Goal: Information Seeking & Learning: Learn about a topic

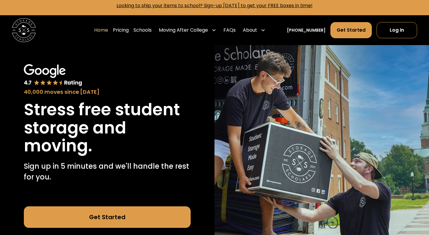
scroll to position [46, 0]
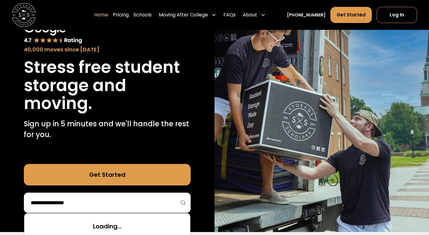
click at [154, 207] on input "search" at bounding box center [107, 202] width 154 height 10
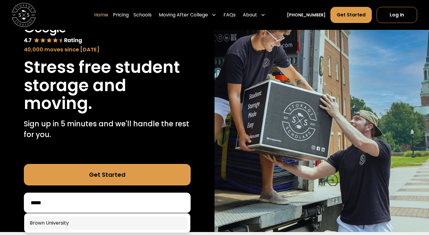
type input "*****"
click at [139, 220] on link at bounding box center [107, 222] width 161 height 13
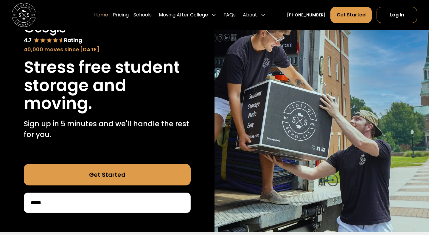
click at [135, 174] on link "Get Started" at bounding box center [107, 174] width 167 height 21
click at [129, 13] on link "Pricing" at bounding box center [121, 15] width 16 height 17
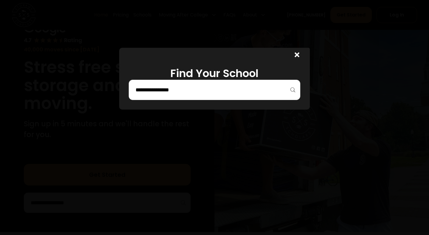
click at [181, 81] on div at bounding box center [215, 90] width 172 height 20
click at [173, 87] on input "search" at bounding box center [214, 90] width 159 height 10
click at [164, 92] on input "*****" at bounding box center [214, 90] width 159 height 10
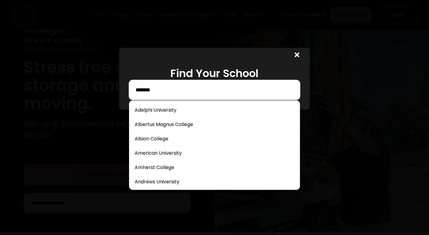
click at [161, 86] on input "*******" at bounding box center [214, 90] width 159 height 10
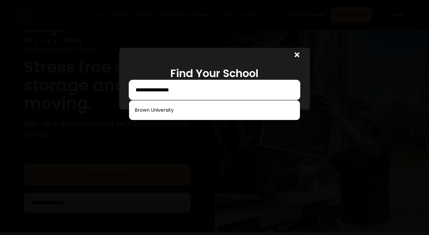
type input "**********"
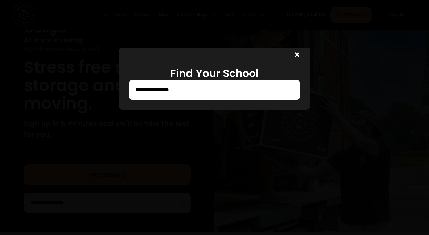
click at [296, 50] on div at bounding box center [295, 55] width 29 height 14
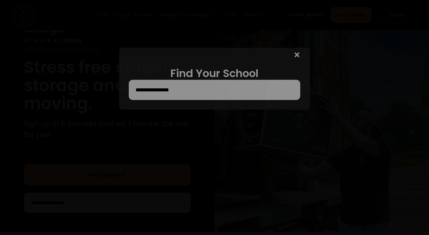
click at [296, 55] on icon at bounding box center [297, 54] width 5 height 7
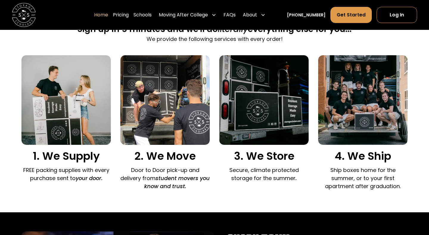
scroll to position [398, 0]
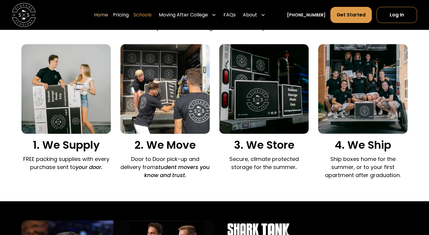
click at [151, 17] on link "Schools" at bounding box center [143, 15] width 18 height 17
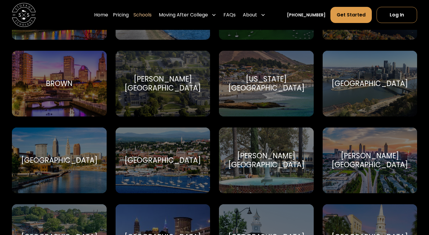
scroll to position [455, 0]
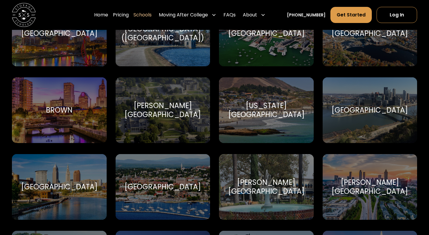
click at [85, 114] on div "Brown Brown University" at bounding box center [59, 110] width 95 height 66
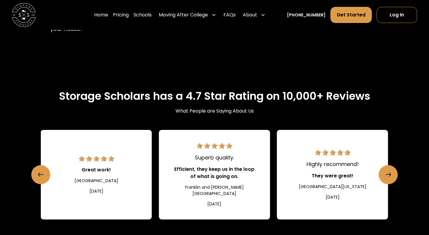
scroll to position [754, 0]
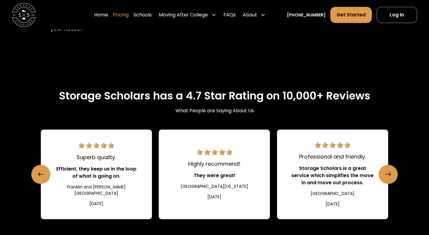
click at [128, 17] on link "Pricing" at bounding box center [121, 15] width 16 height 17
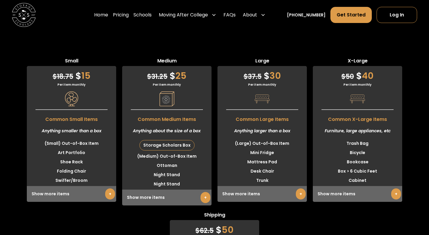
scroll to position [1644, 0]
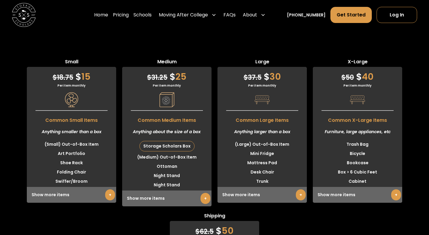
click at [201, 196] on link "+" at bounding box center [206, 198] width 10 height 11
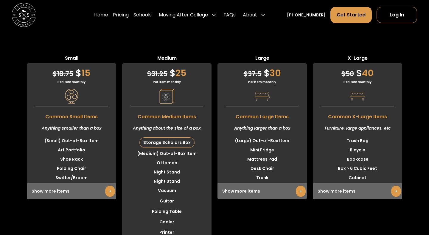
scroll to position [1628, 0]
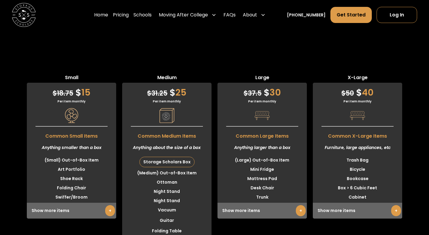
click at [180, 91] on div "$ 31.25 $ 25" at bounding box center [166, 91] width 89 height 16
